Goal: Information Seeking & Learning: Check status

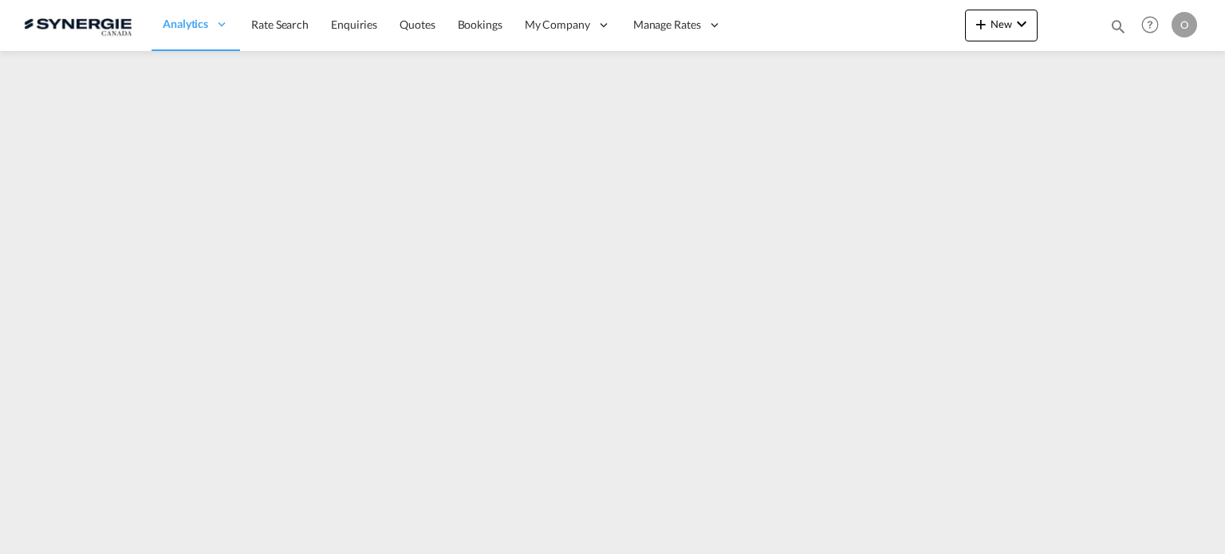
click at [1116, 26] on md-icon "icon-magnify" at bounding box center [1118, 27] width 18 height 18
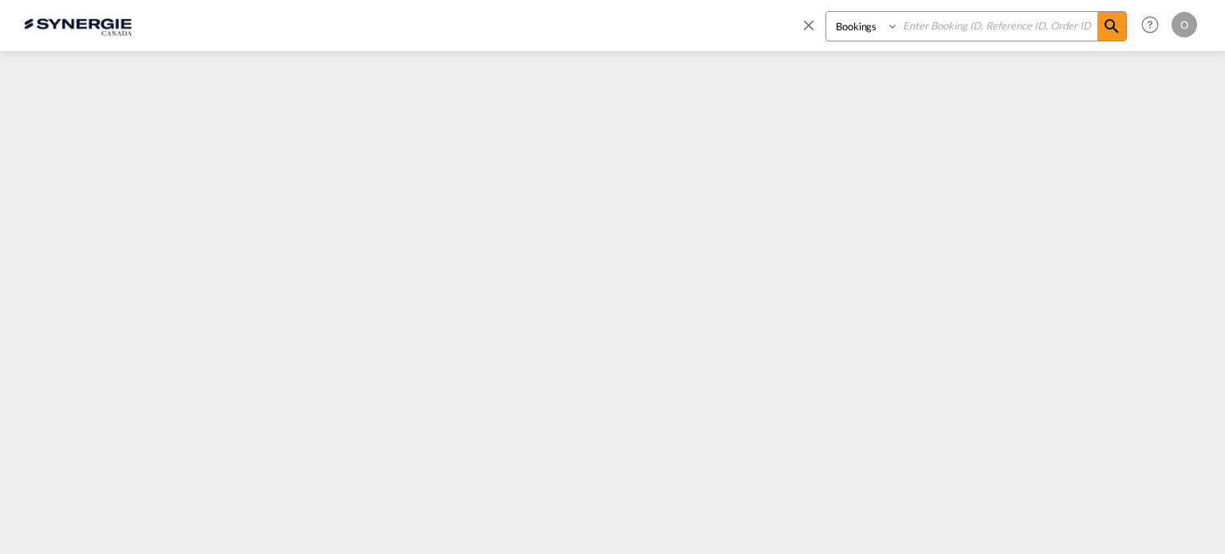
drag, startPoint x: 865, startPoint y: 26, endPoint x: 861, endPoint y: 36, distance: 10.1
click at [865, 26] on select "Bookings Quotes Enquiries" at bounding box center [864, 26] width 76 height 29
select select "Quotes"
click at [826, 12] on select "Bookings Quotes Enquiries" at bounding box center [864, 26] width 76 height 29
click at [969, 16] on input at bounding box center [998, 26] width 199 height 28
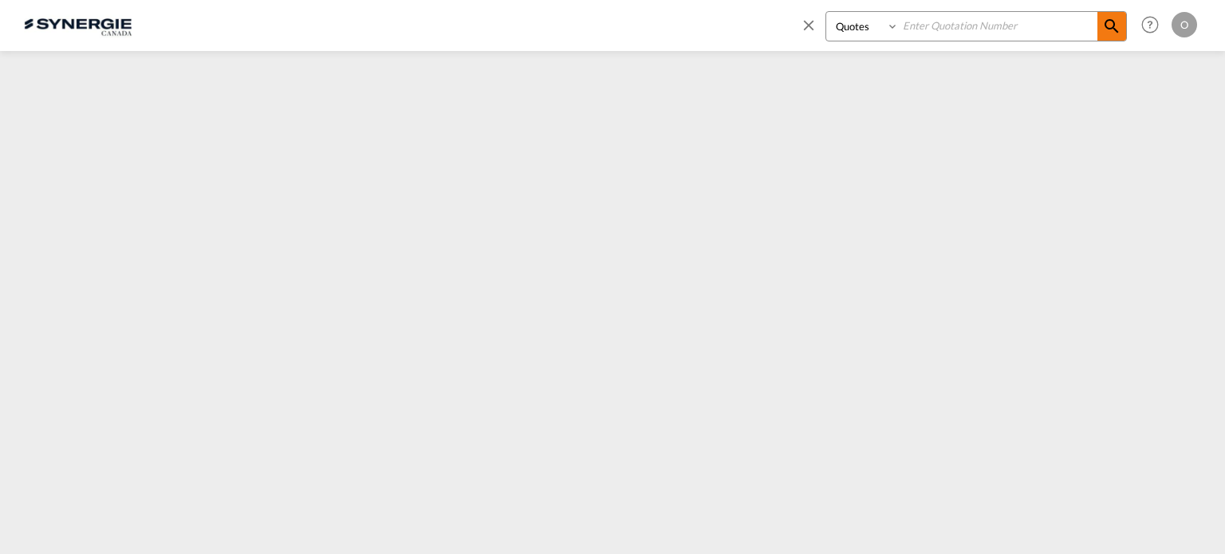
paste input "SYC000014038"
click at [1101, 22] on span at bounding box center [1111, 26] width 29 height 29
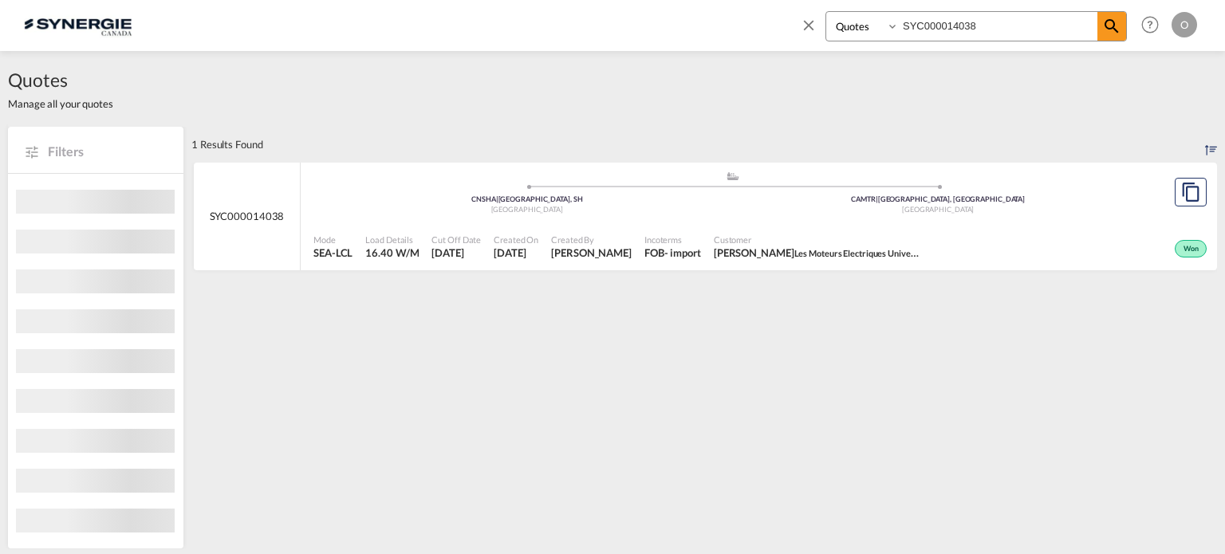
click at [812, 248] on span "Sofia Papafotiou Les Moteurs Electriques Universal" at bounding box center [817, 253] width 207 height 14
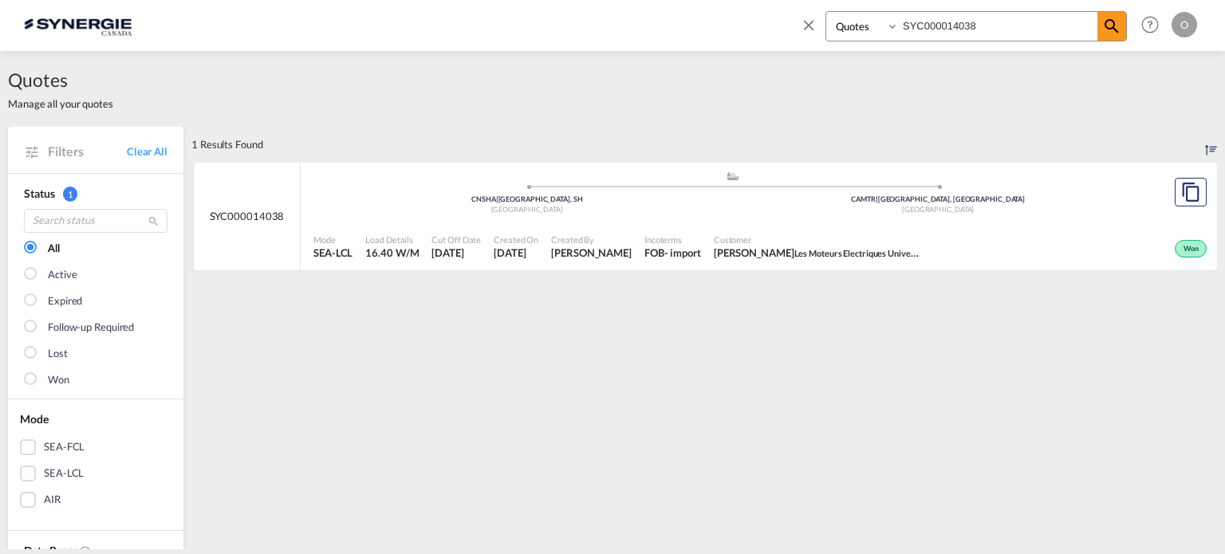
drag, startPoint x: 1009, startPoint y: 23, endPoint x: 597, endPoint y: 62, distance: 414.2
click at [597, 62] on md-content "Bookings Quotes Enquiries SYC000014038 Help Resources Product Release O My Prof…" at bounding box center [612, 277] width 1225 height 554
paste input "01533"
type input "SYC000001533"
click at [896, 250] on div "Expired" at bounding box center [996, 247] width 427 height 40
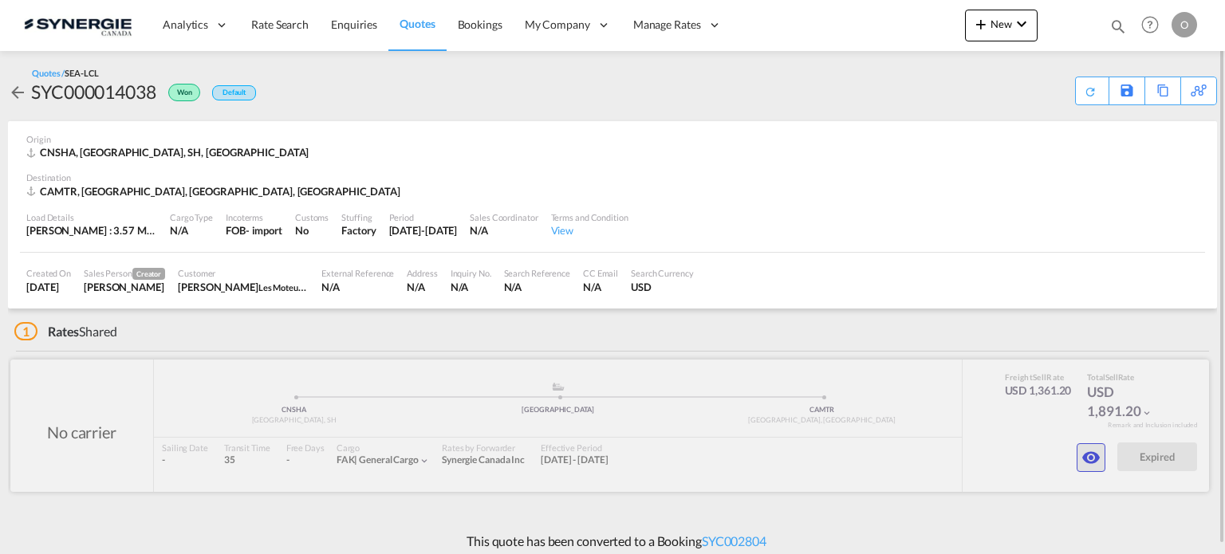
click at [1087, 459] on md-icon "icon-eye" at bounding box center [1090, 457] width 19 height 19
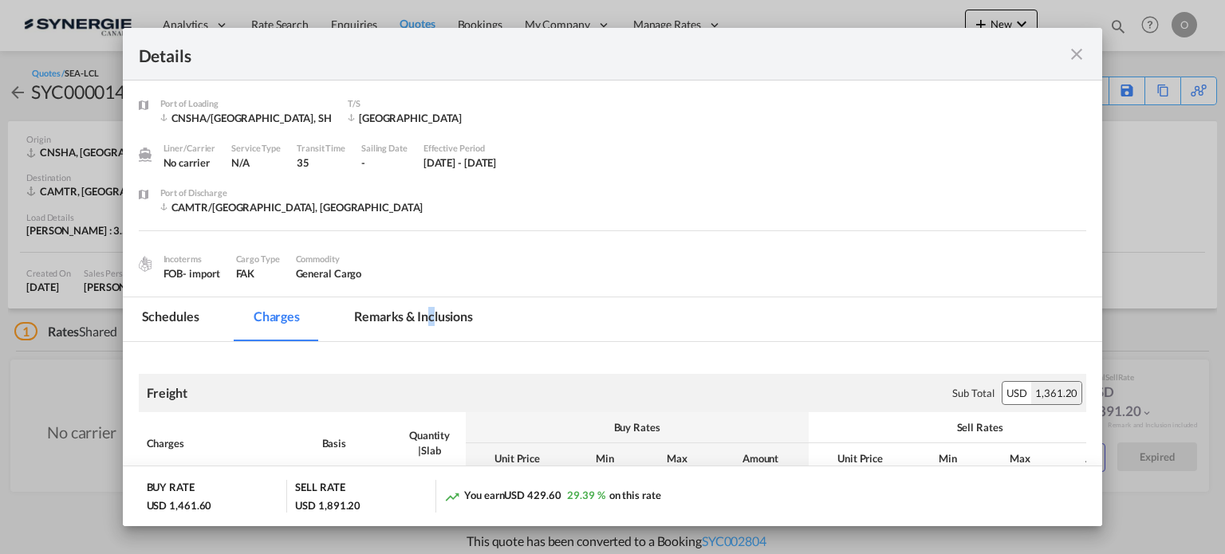
drag, startPoint x: 431, startPoint y: 311, endPoint x: 519, endPoint y: 305, distance: 88.8
click at [431, 311] on md-tab-item "Remarks & Inclusions" at bounding box center [413, 319] width 157 height 44
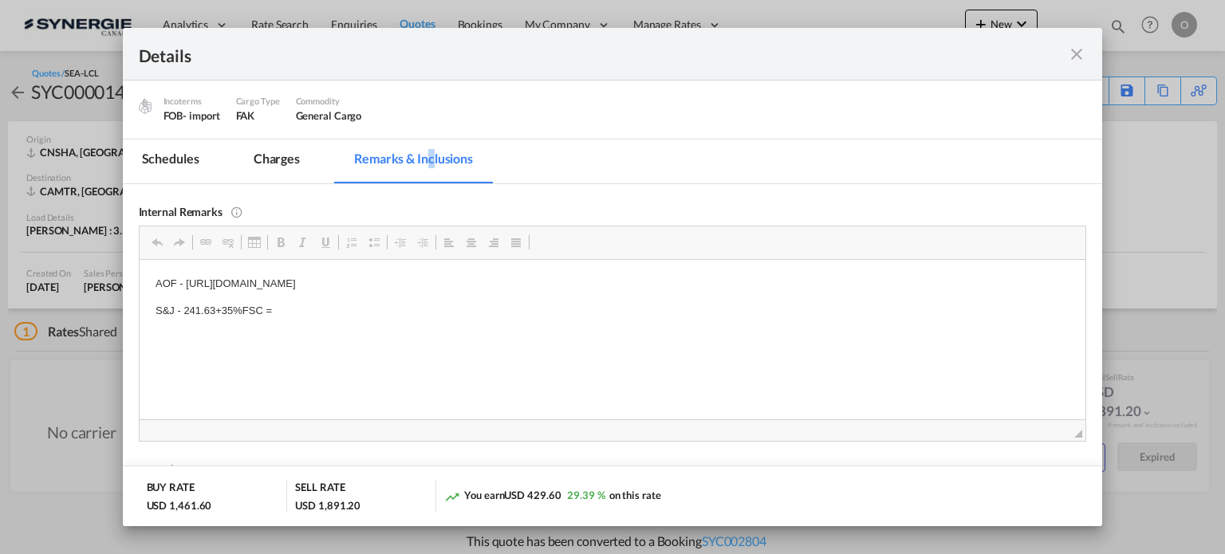
scroll to position [160, 0]
click at [274, 155] on md-tab-item "Charges" at bounding box center [276, 160] width 85 height 44
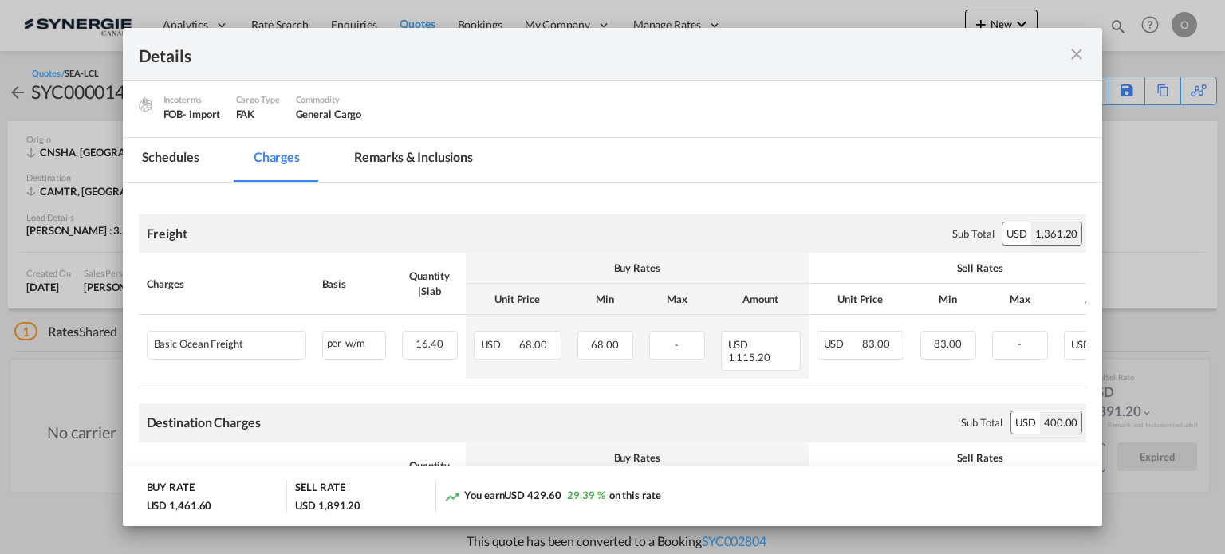
click at [414, 154] on md-tab-item "Remarks & Inclusions" at bounding box center [413, 160] width 157 height 44
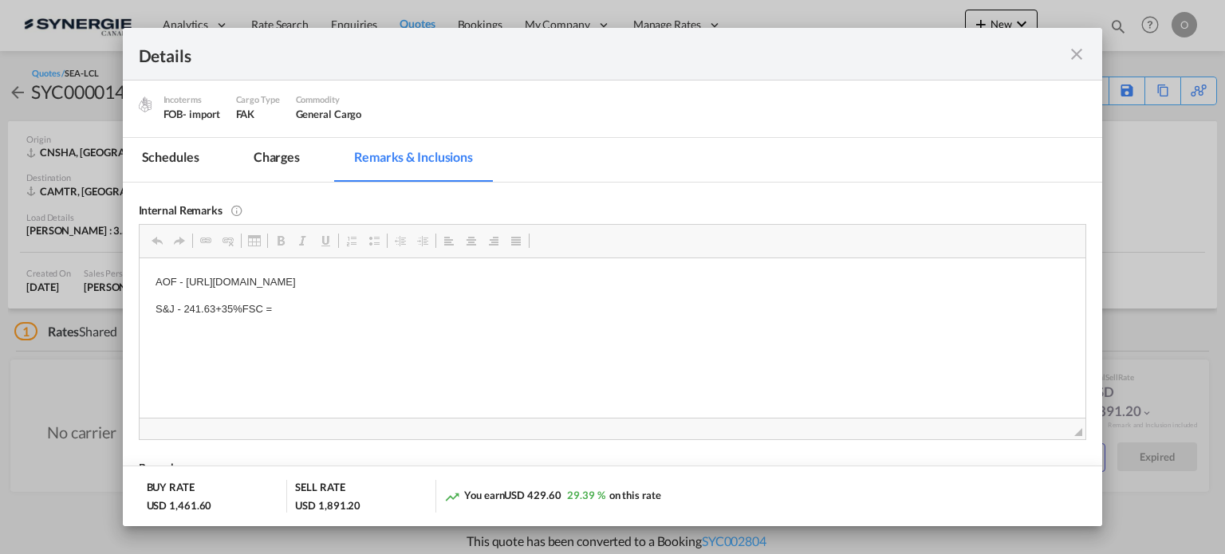
drag, startPoint x: 187, startPoint y: 277, endPoint x: 620, endPoint y: 284, distance: 433.9
drag, startPoint x: 620, startPoint y: 282, endPoint x: 187, endPoint y: 278, distance: 433.9
click at [187, 278] on p "AOF - [URL][DOMAIN_NAME]" at bounding box center [612, 282] width 915 height 17
copy p "[URL][DOMAIN_NAME]"
click at [274, 162] on md-tab-item "Charges" at bounding box center [276, 160] width 85 height 44
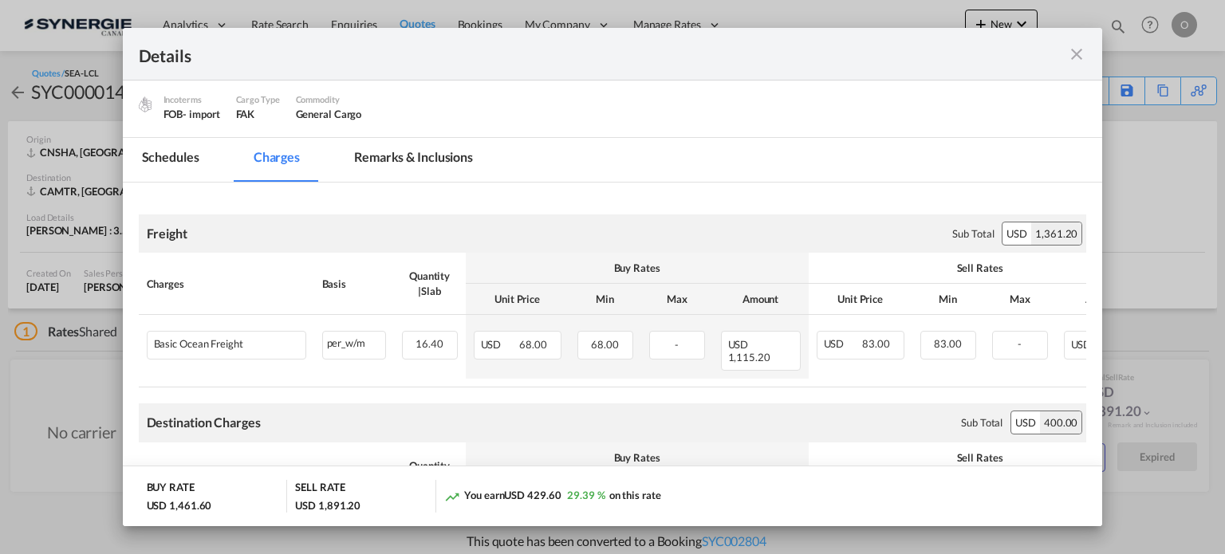
click at [1081, 58] on md-icon "icon-close fg-AAA8AD m-0 cursor" at bounding box center [1076, 54] width 19 height 19
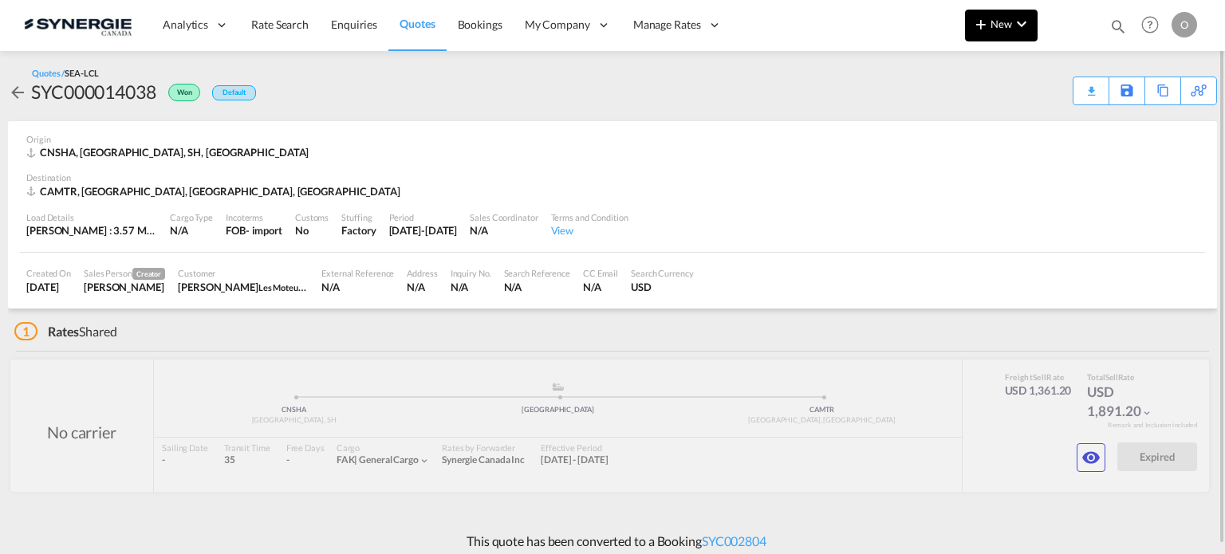
click at [1002, 31] on button "New" at bounding box center [1001, 26] width 73 height 32
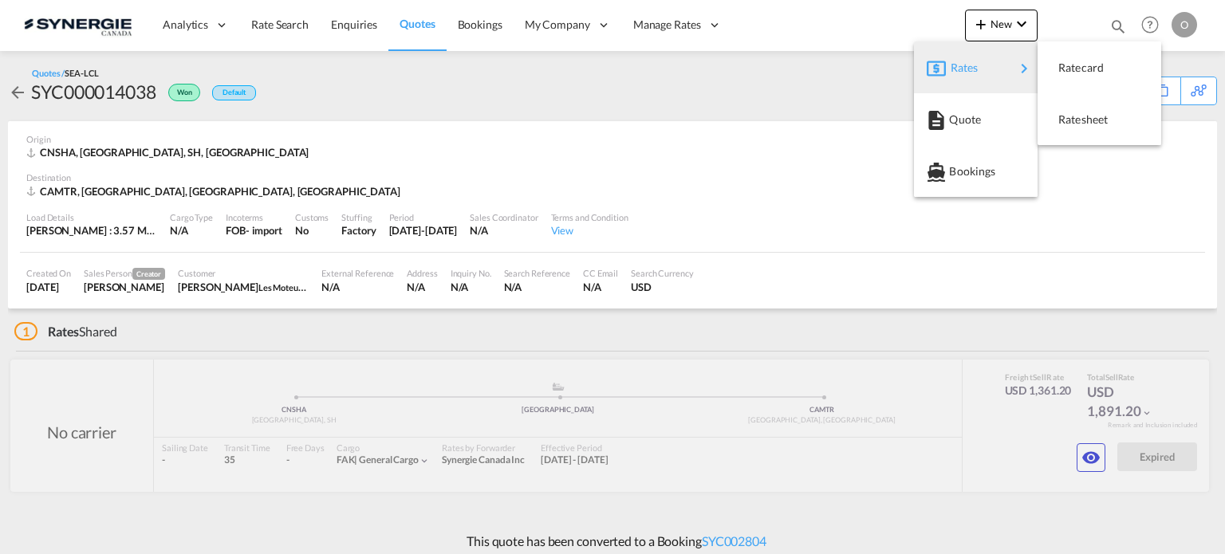
click at [1071, 34] on md-backdrop at bounding box center [612, 277] width 1225 height 554
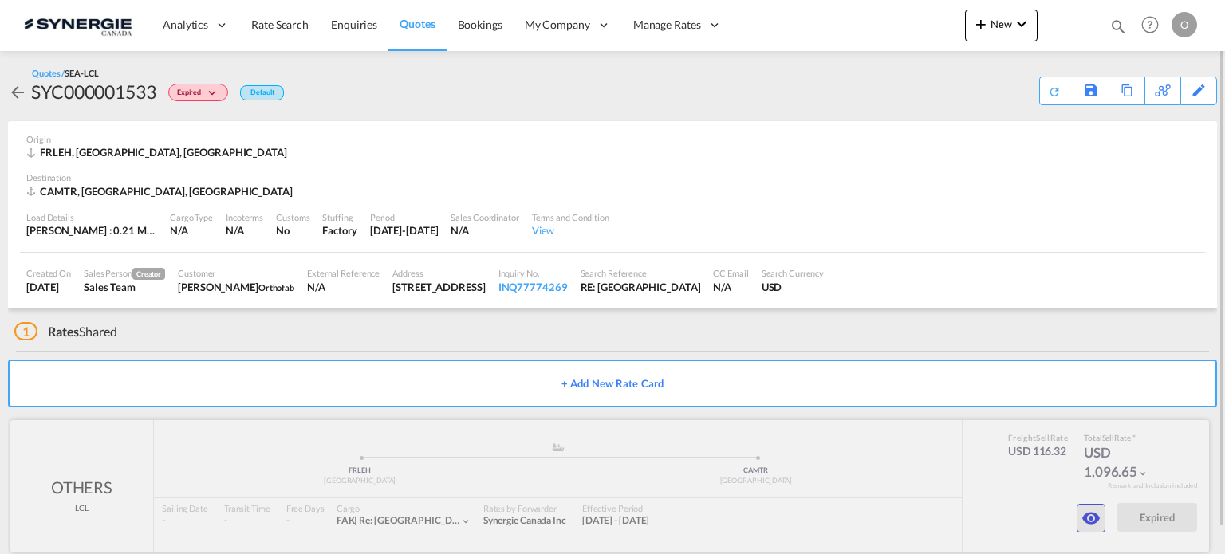
click at [1089, 524] on md-icon "icon-eye" at bounding box center [1090, 518] width 19 height 19
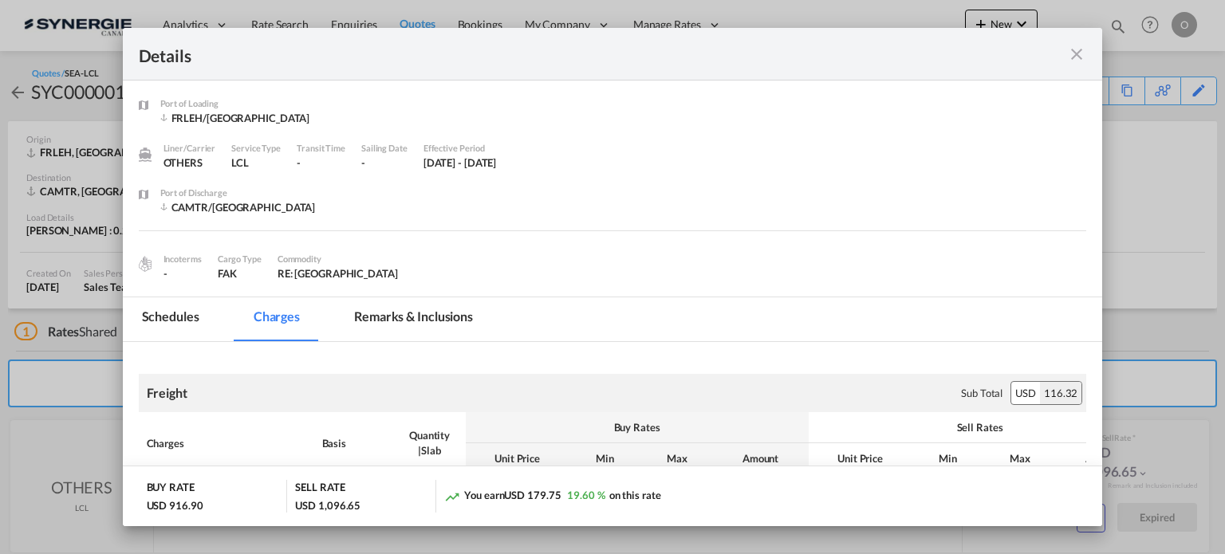
click at [344, 314] on md-tab-item "Remarks & Inclusions" at bounding box center [413, 319] width 157 height 44
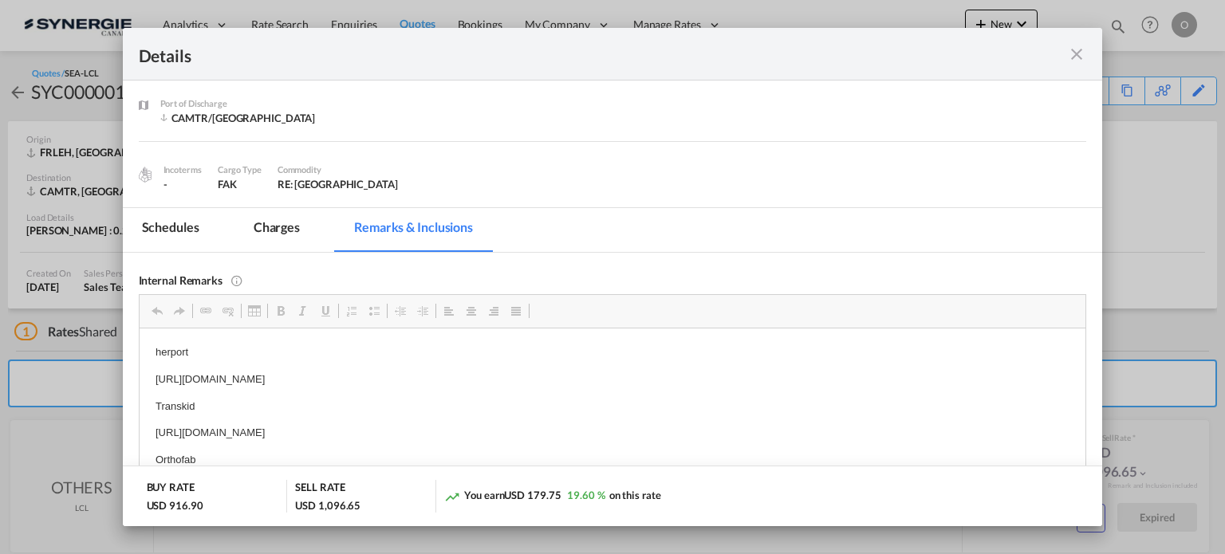
scroll to position [239, 0]
